Goal: Task Accomplishment & Management: Use online tool/utility

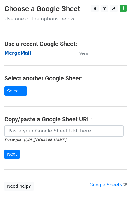
click at [20, 55] on strong "MergeMail" at bounding box center [17, 52] width 27 height 5
click at [20, 54] on strong "MergeMail" at bounding box center [17, 52] width 27 height 5
click at [21, 55] on strong "MergeMail" at bounding box center [17, 52] width 27 height 5
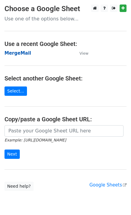
click at [21, 55] on strong "MergeMail" at bounding box center [17, 52] width 27 height 5
click at [25, 55] on strong "MergeMail" at bounding box center [17, 52] width 27 height 5
click at [19, 55] on strong "MergeMail" at bounding box center [17, 52] width 27 height 5
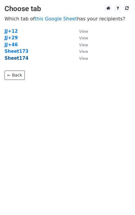
click at [22, 60] on strong "Sheet174" at bounding box center [16, 57] width 24 height 5
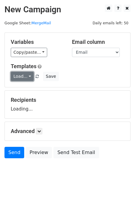
click at [24, 79] on link "Load..." at bounding box center [22, 76] width 23 height 9
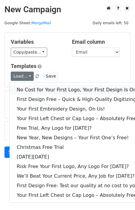
click at [34, 86] on link "No Cost for Your First Logo, Your First Design Is On Us!" at bounding box center [82, 90] width 144 height 10
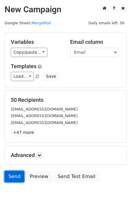
click at [10, 181] on link "Send" at bounding box center [14, 176] width 20 height 11
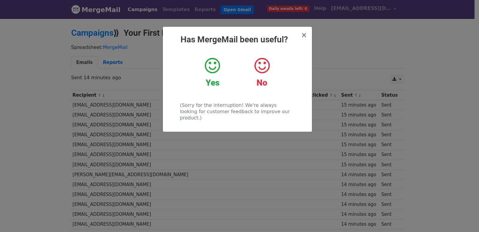
click at [144, 54] on div "× Has MergeMail been useful? Yes No (Sorry for the interruption! We're always l…" at bounding box center [239, 125] width 479 height 214
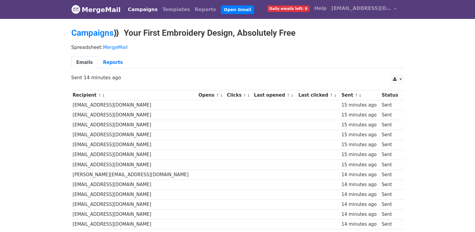
scroll to position [417, 0]
